Goal: Task Accomplishment & Management: Manage account settings

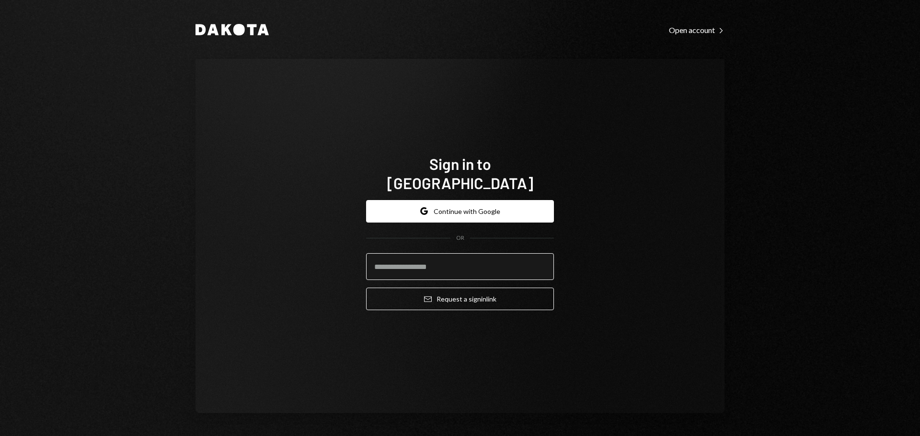
click at [528, 259] on input "email" at bounding box center [460, 266] width 188 height 27
click at [545, 257] on input "email" at bounding box center [460, 266] width 188 height 27
click at [0, 436] on com-1password-button at bounding box center [0, 436] width 0 height 0
click at [443, 253] on input "email" at bounding box center [460, 266] width 188 height 27
